Goal: Task Accomplishment & Management: Manage account settings

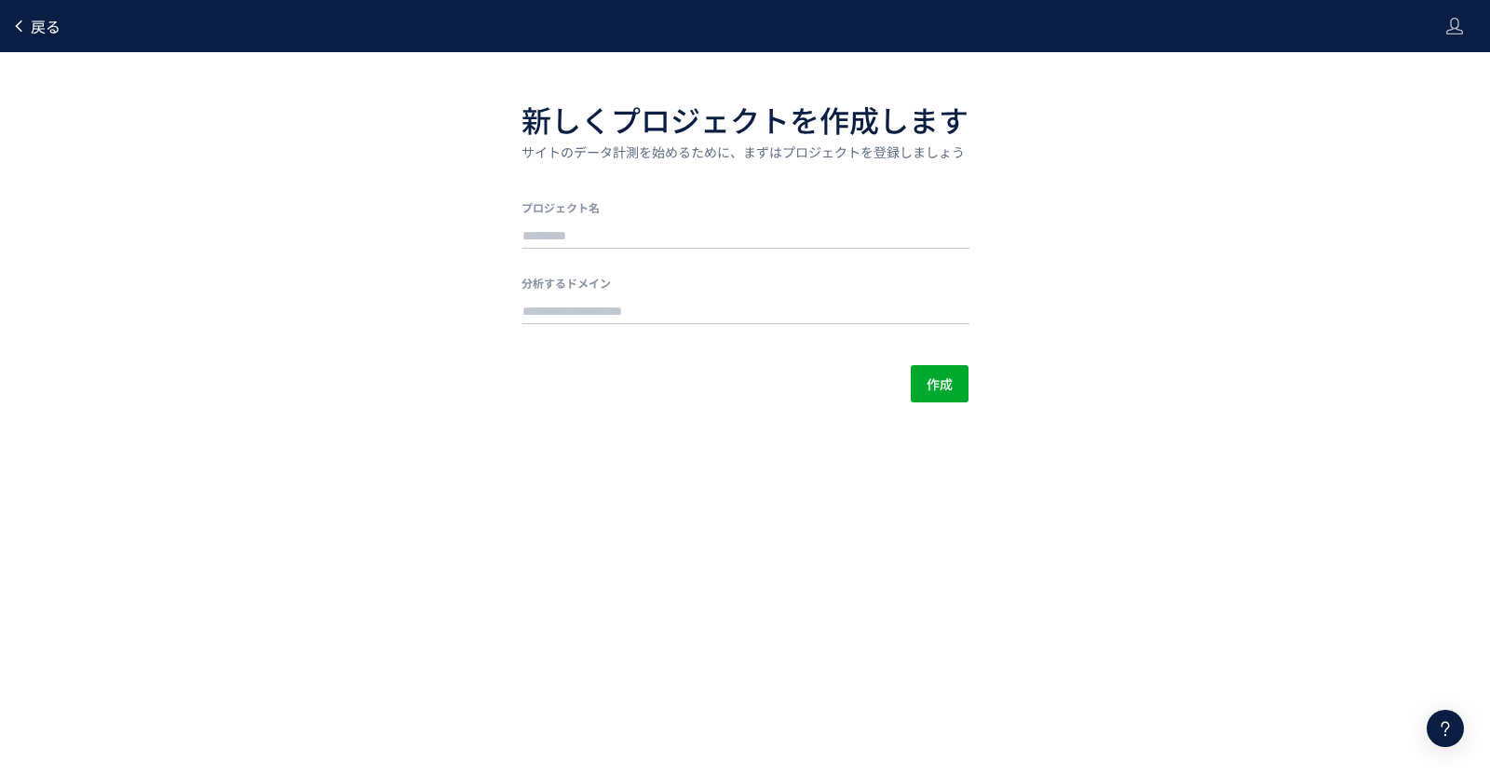
click at [47, 22] on span "戻る" at bounding box center [46, 26] width 30 height 22
click at [1463, 25] on header "戻る" at bounding box center [745, 26] width 1490 height 52
click at [1440, 25] on header "戻る" at bounding box center [745, 26] width 1490 height 52
click at [1459, 25] on icon at bounding box center [1454, 26] width 19 height 19
click at [1392, 101] on span "ログアウト" at bounding box center [1393, 103] width 65 height 19
